Goal: Task Accomplishment & Management: Use online tool/utility

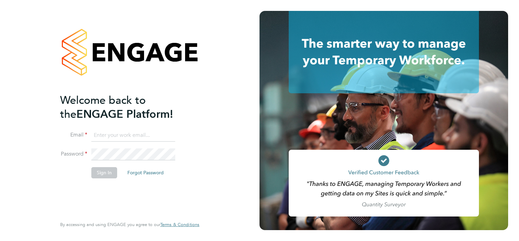
type input "[EMAIL_ADDRESS][DOMAIN_NAME]"
click at [111, 175] on button "Sign In" at bounding box center [104, 172] width 26 height 11
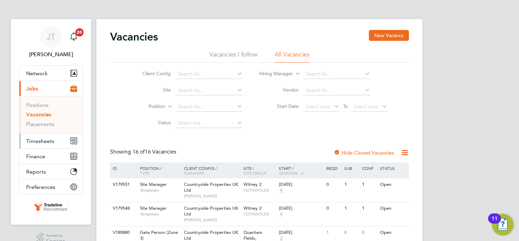
click at [43, 138] on span "Timesheets" at bounding box center [40, 141] width 28 height 6
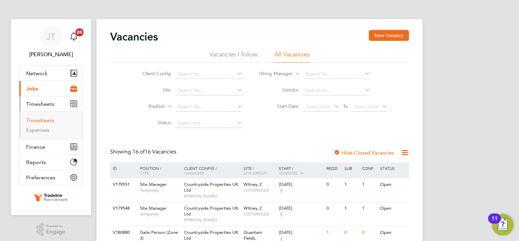
click at [44, 119] on link "Timesheets" at bounding box center [40, 120] width 28 height 6
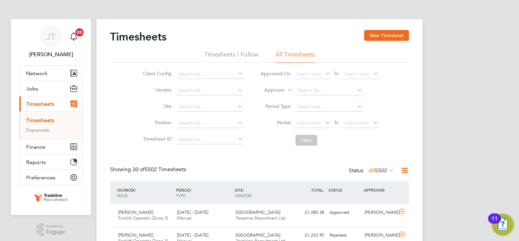
click at [286, 91] on icon at bounding box center [286, 88] width 0 height 6
click at [275, 99] on li "Worker" at bounding box center [268, 97] width 33 height 9
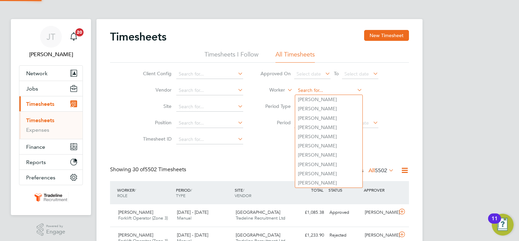
click at [308, 91] on input at bounding box center [329, 91] width 67 height 10
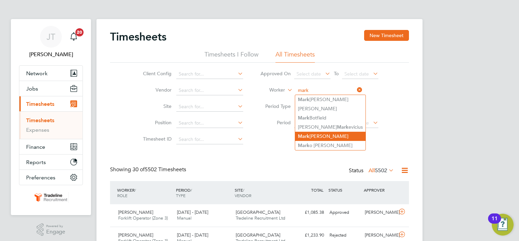
click at [316, 135] on li "Mark Butler" at bounding box center [330, 136] width 70 height 9
type input "Mark Butler"
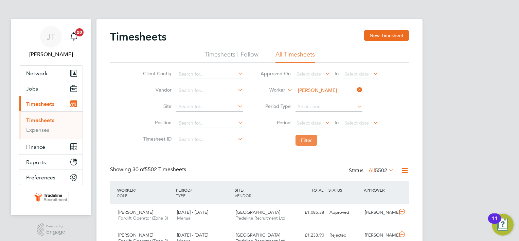
click at [312, 141] on button "Filter" at bounding box center [307, 140] width 22 height 11
click at [275, 214] on span "Great Haddon 2 (VSEM)" at bounding box center [259, 212] width 47 height 6
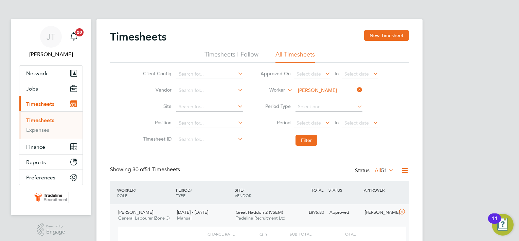
drag, startPoint x: 516, startPoint y: 72, endPoint x: 504, endPoint y: 150, distance: 79.1
